Goal: Find specific page/section: Find specific page/section

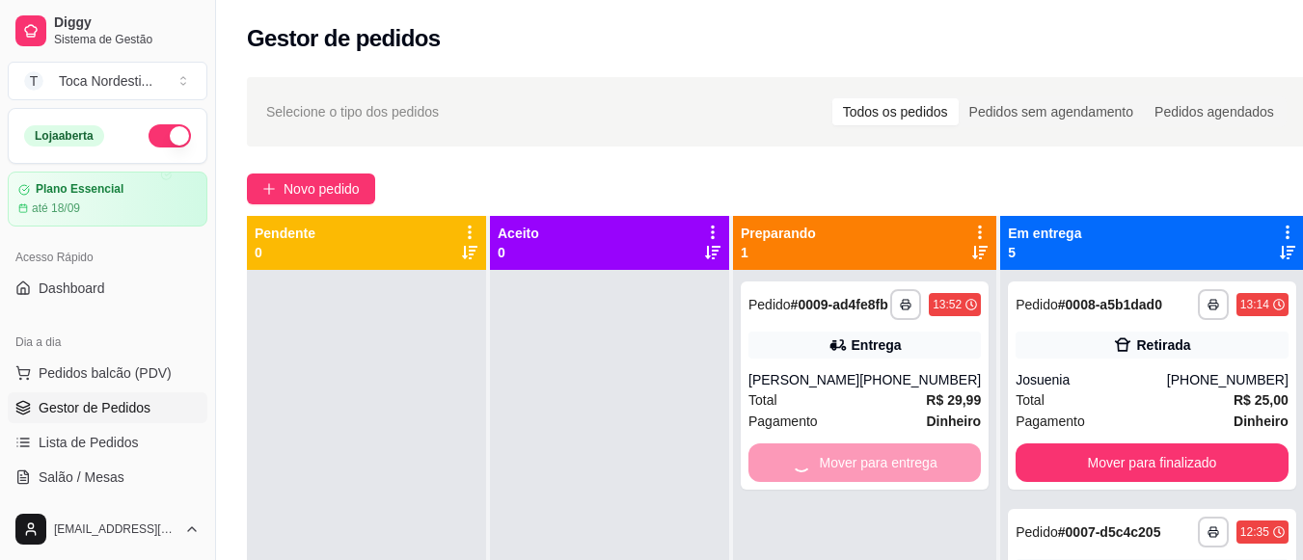
scroll to position [195, 0]
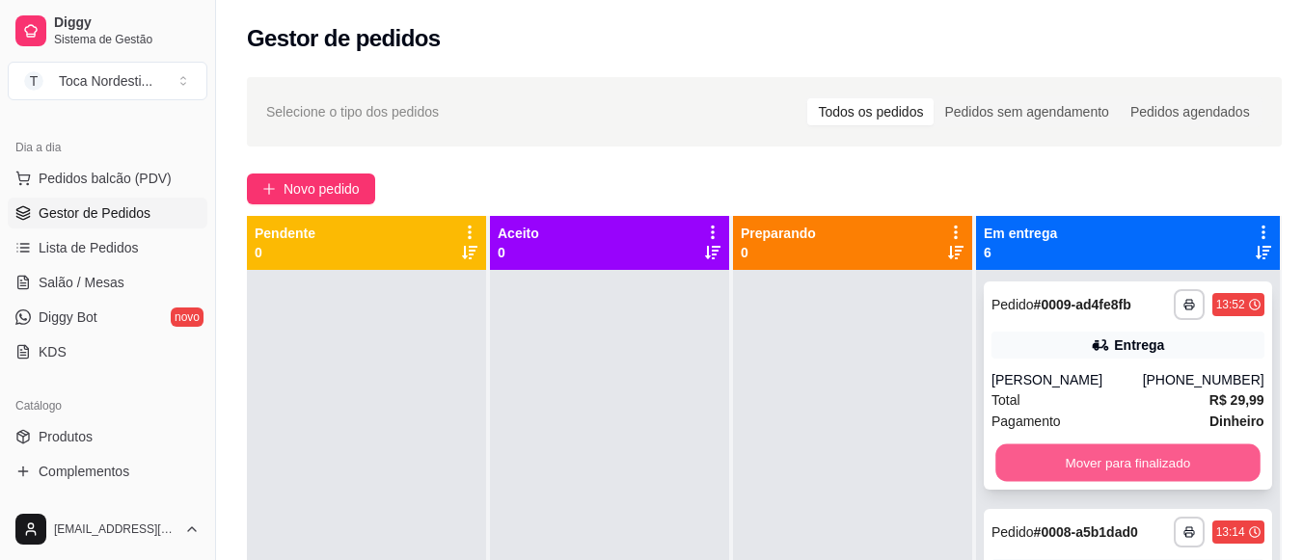
click at [1058, 465] on button "Mover para finalizado" at bounding box center [1127, 464] width 264 height 38
click at [1114, 468] on button "Mover para finalizado" at bounding box center [1127, 464] width 264 height 38
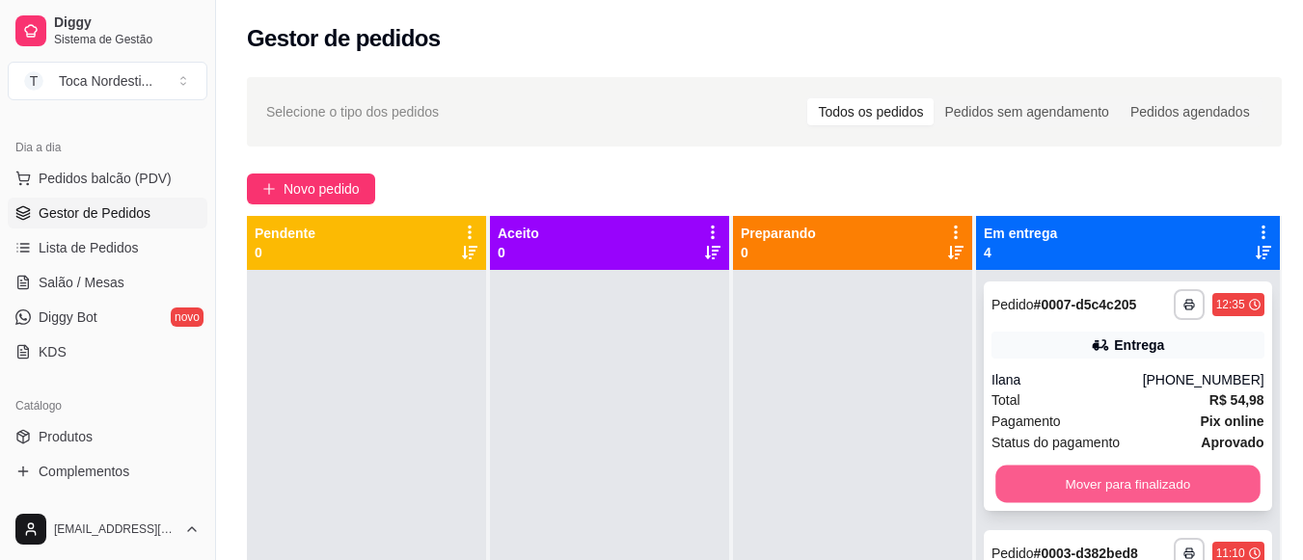
click at [1115, 495] on button "Mover para finalizado" at bounding box center [1127, 485] width 264 height 38
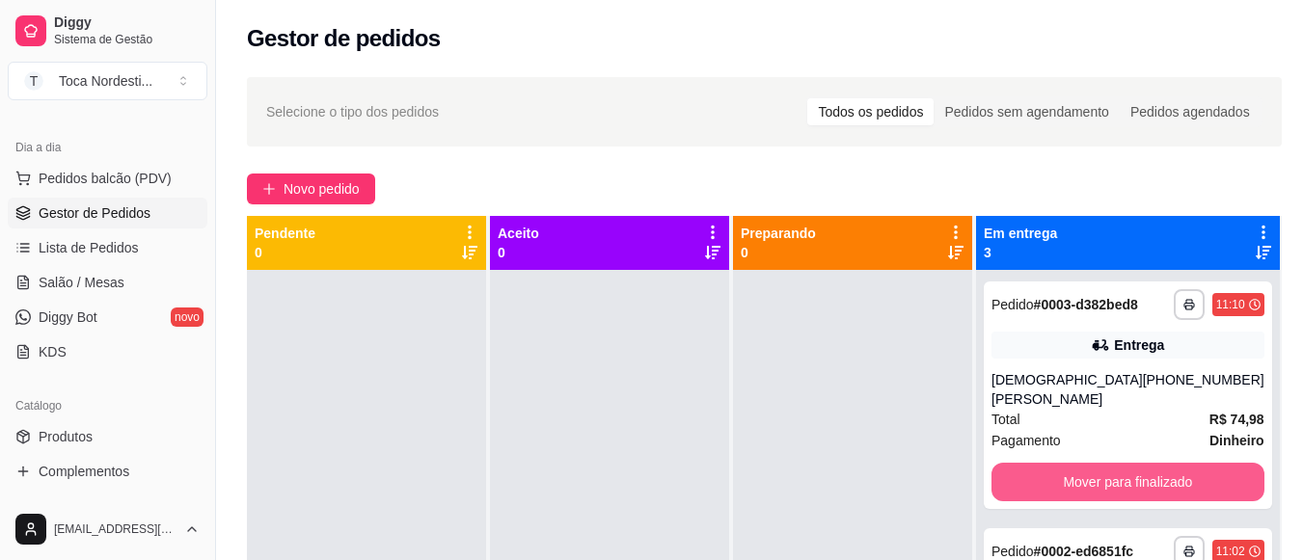
click at [1115, 495] on button "Mover para finalizado" at bounding box center [1127, 482] width 273 height 39
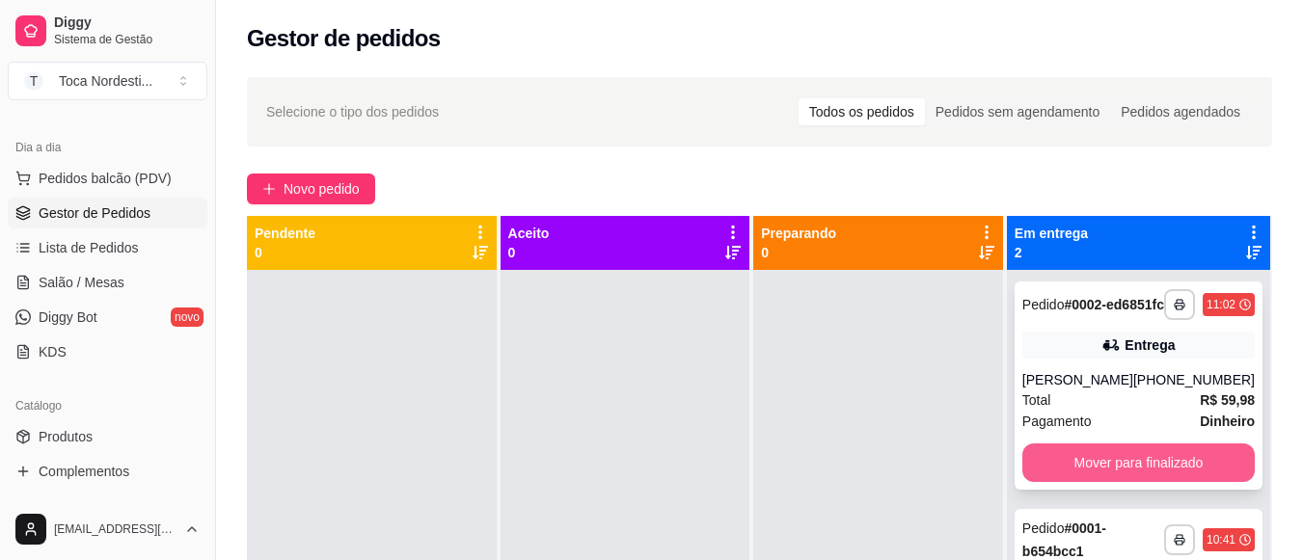
click at [1117, 482] on button "Mover para finalizado" at bounding box center [1138, 463] width 232 height 39
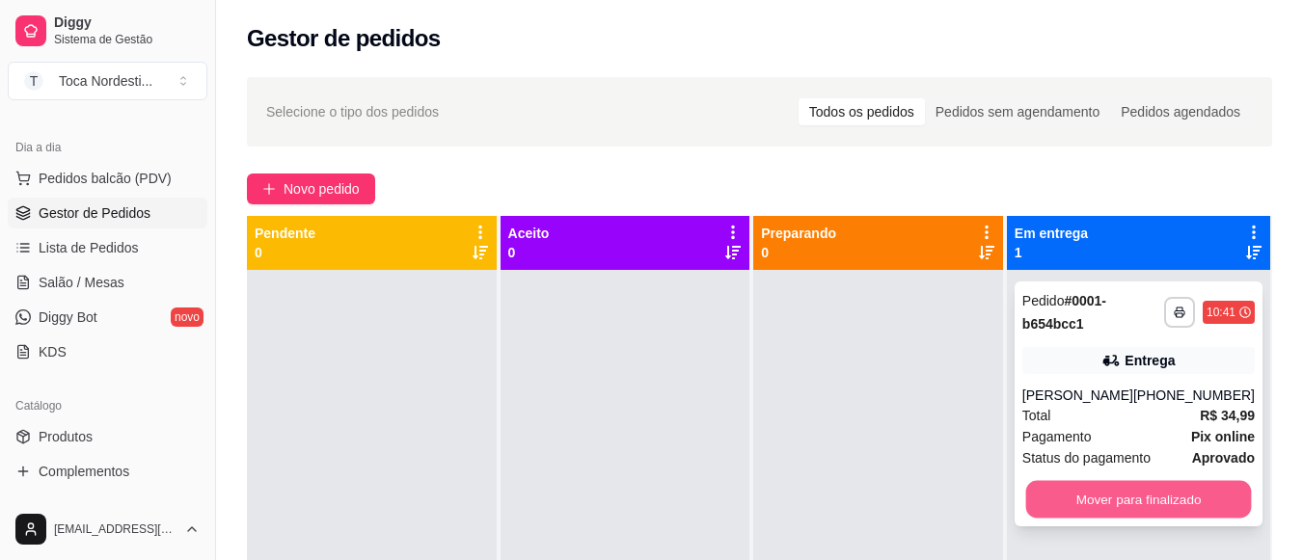
click at [1168, 485] on button "Mover para finalizado" at bounding box center [1138, 500] width 226 height 38
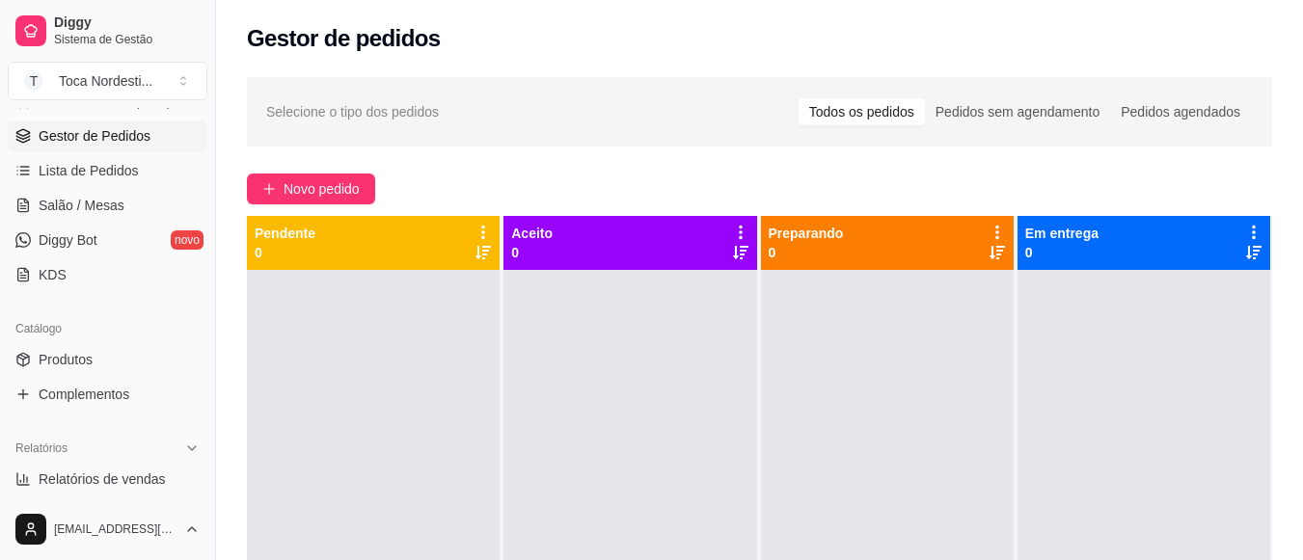
scroll to position [311, 0]
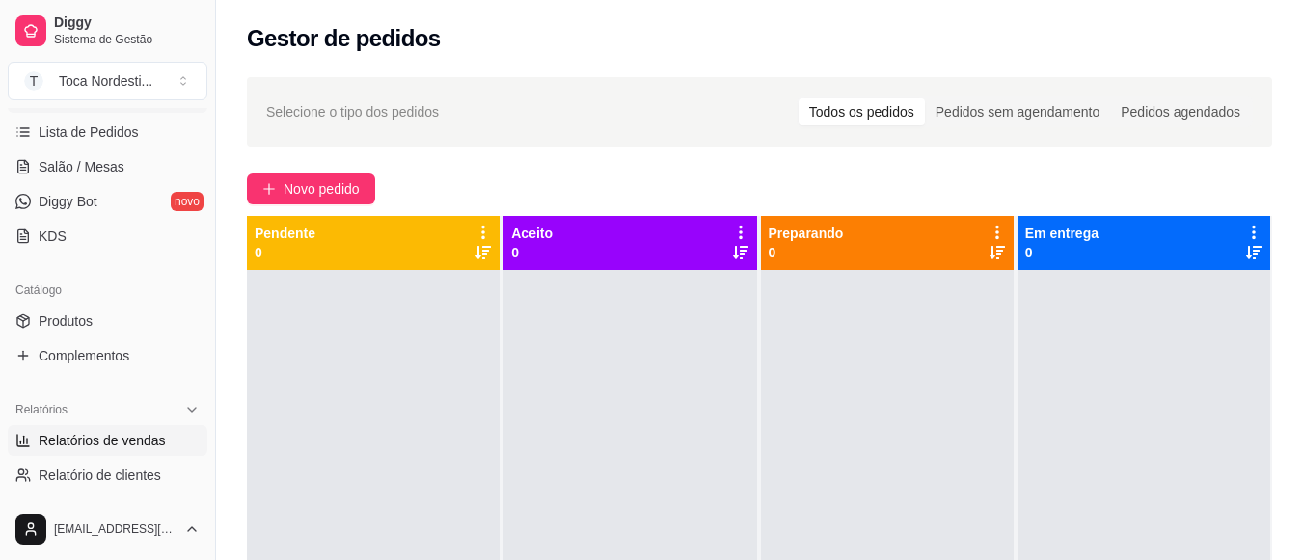
click at [148, 437] on span "Relatórios de vendas" at bounding box center [102, 440] width 127 height 19
select select "ALL"
select select "0"
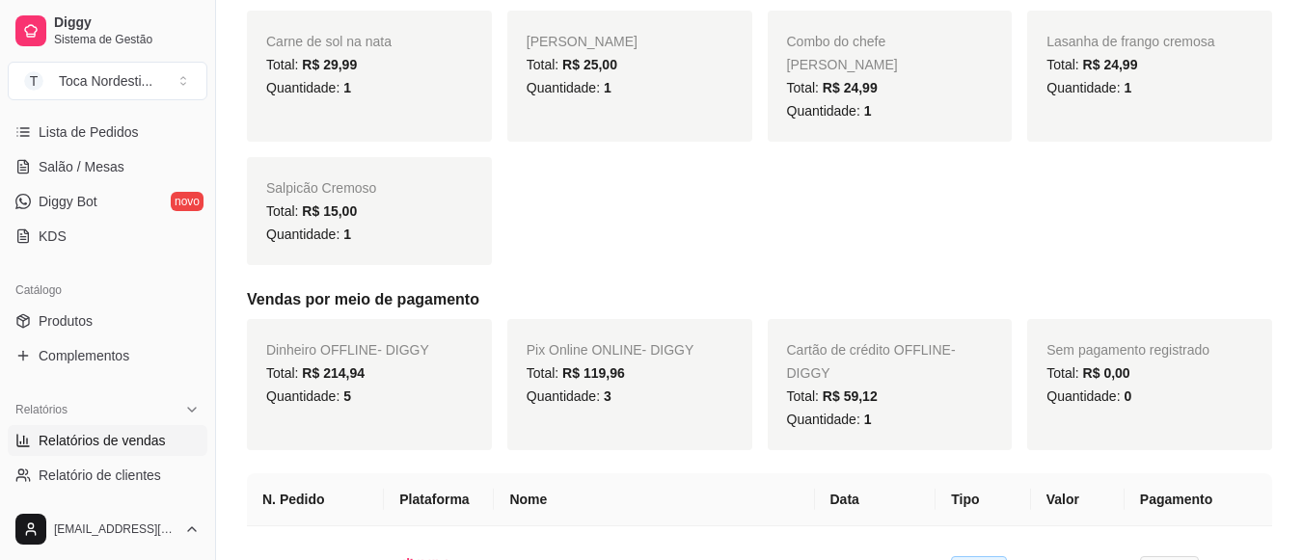
scroll to position [579, 0]
